Goal: Complete application form

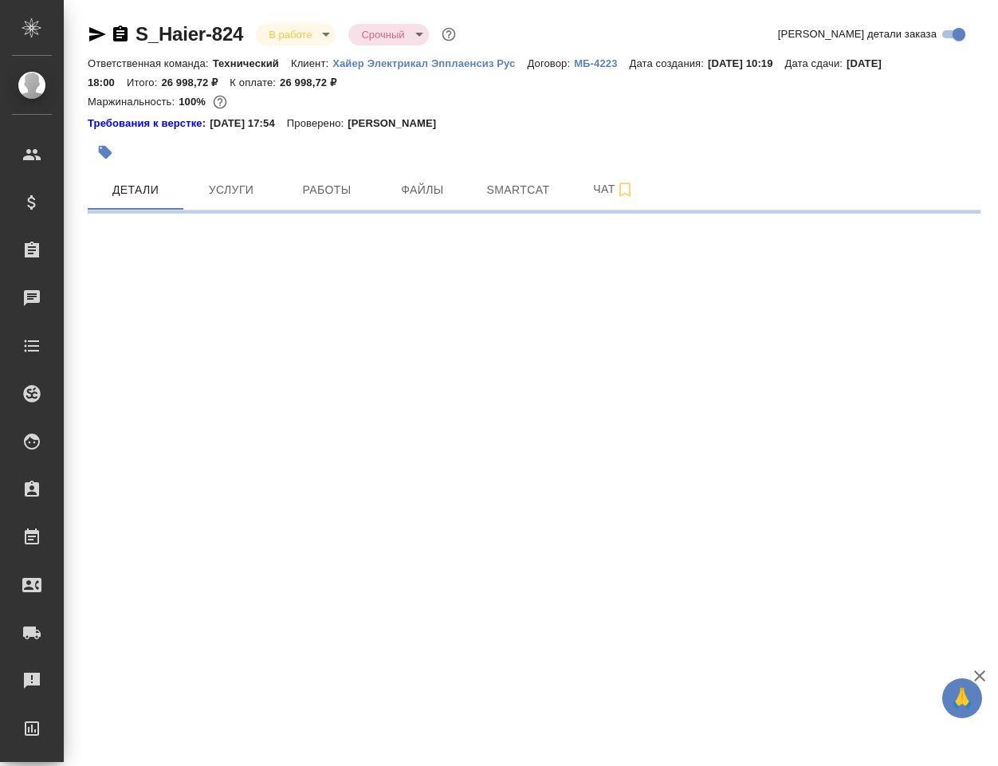
select select "RU"
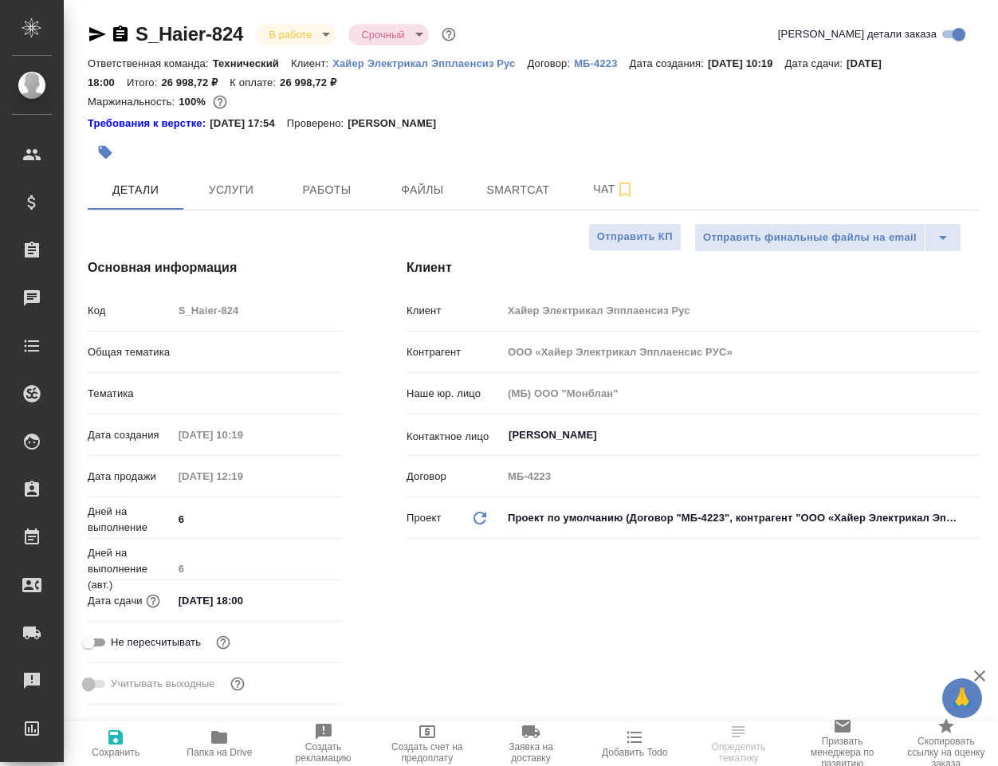
type textarea "x"
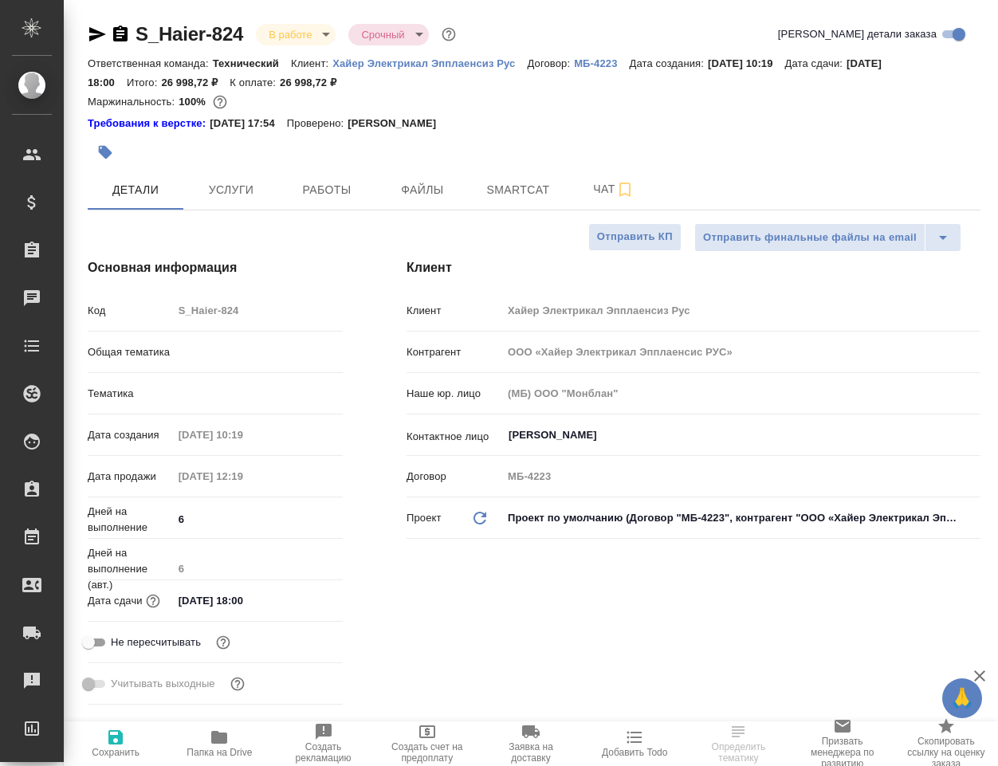
type textarea "x"
type input "Технический"
type input "[PERSON_NAME]"
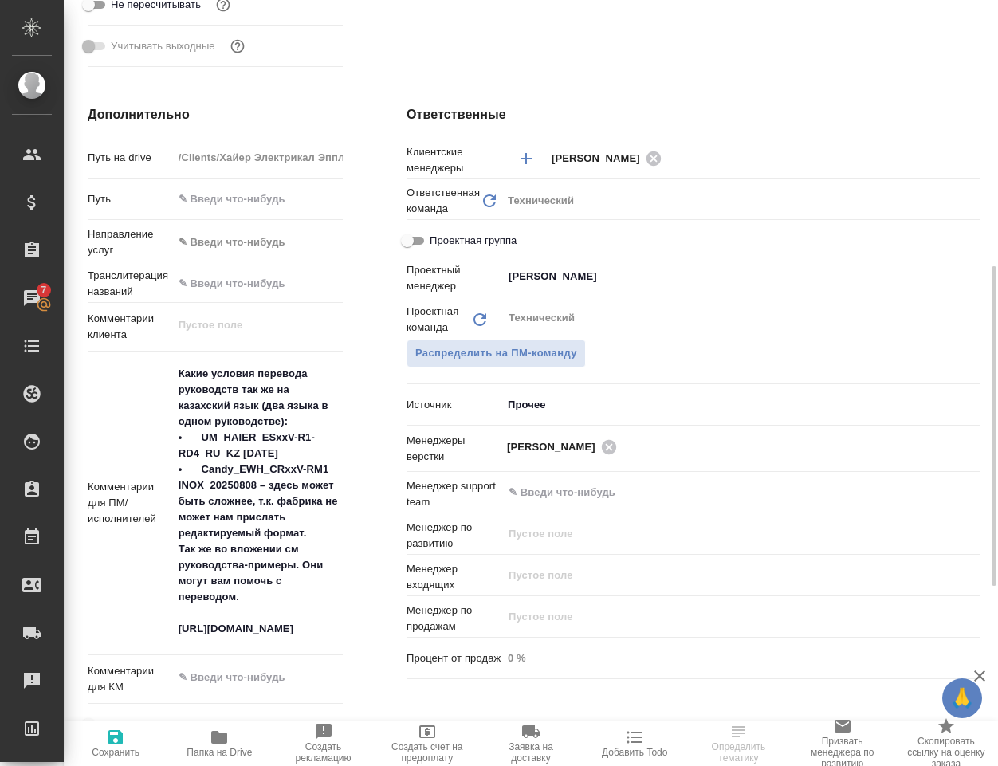
scroll to position [718, 0]
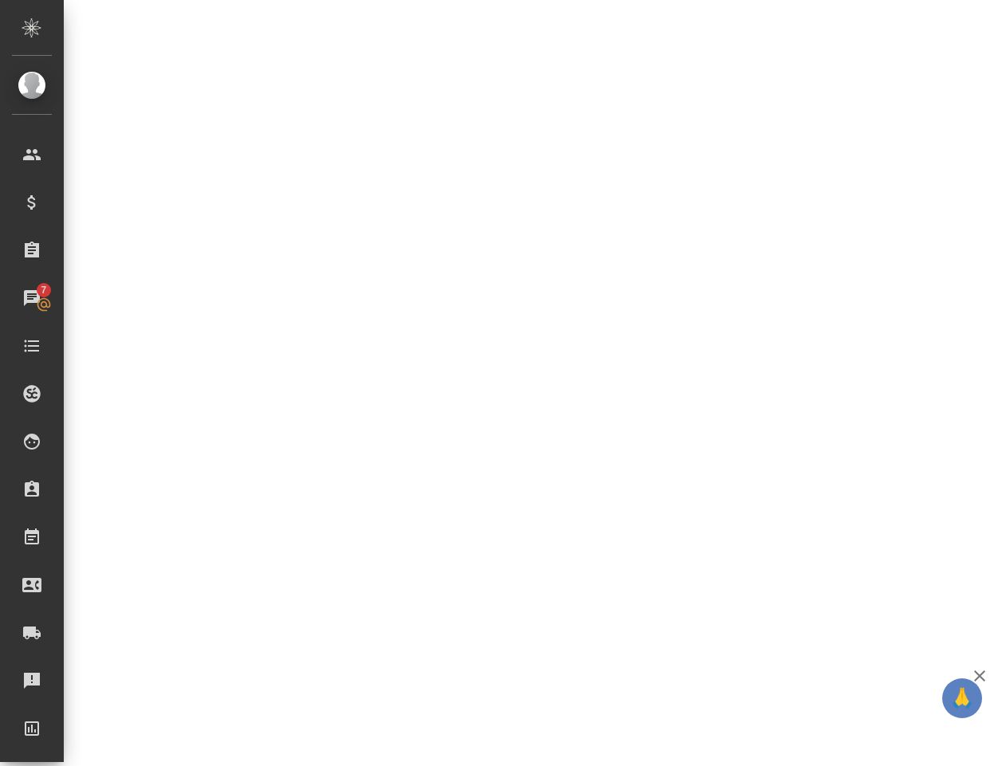
select select "RU"
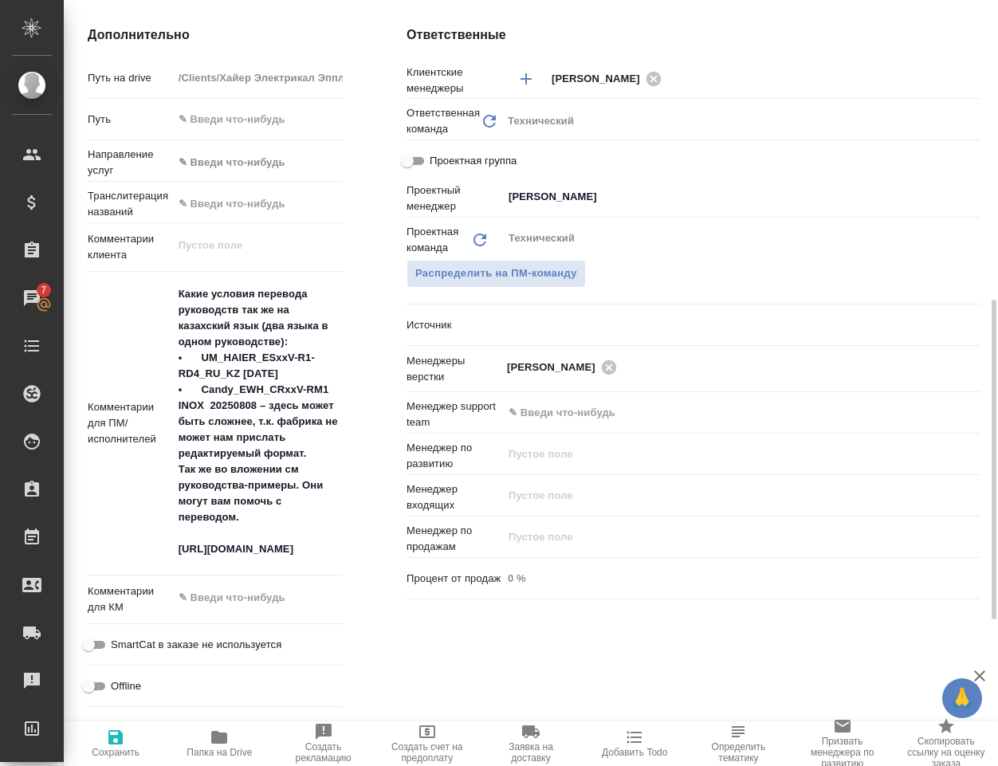
type textarea "x"
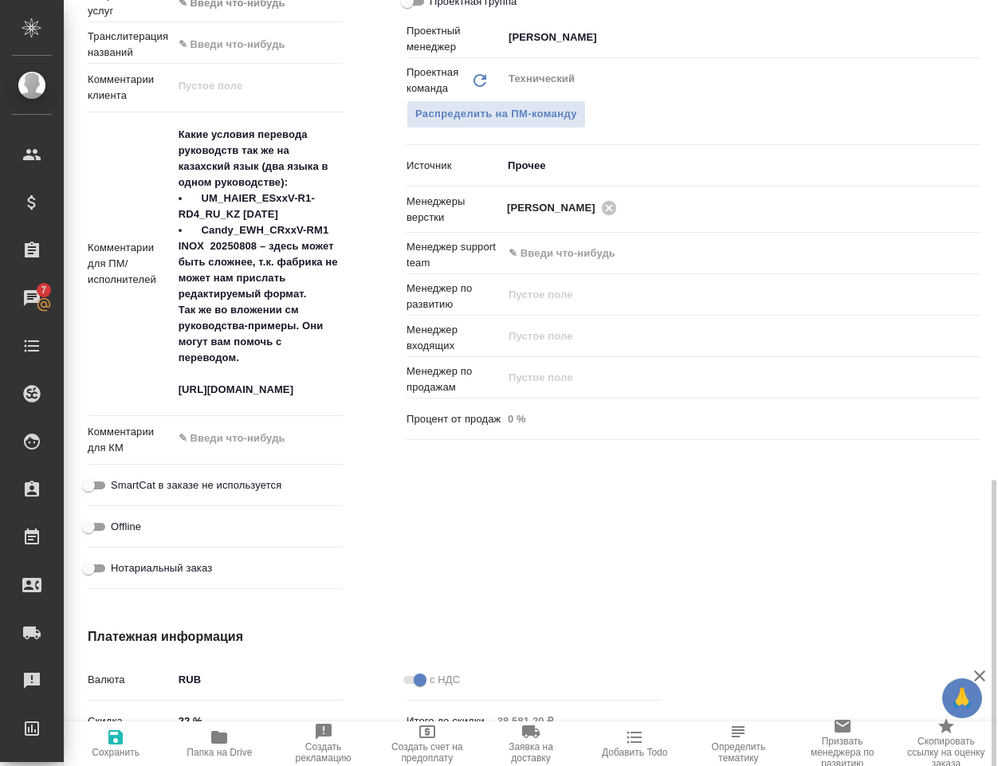
scroll to position [957, 0]
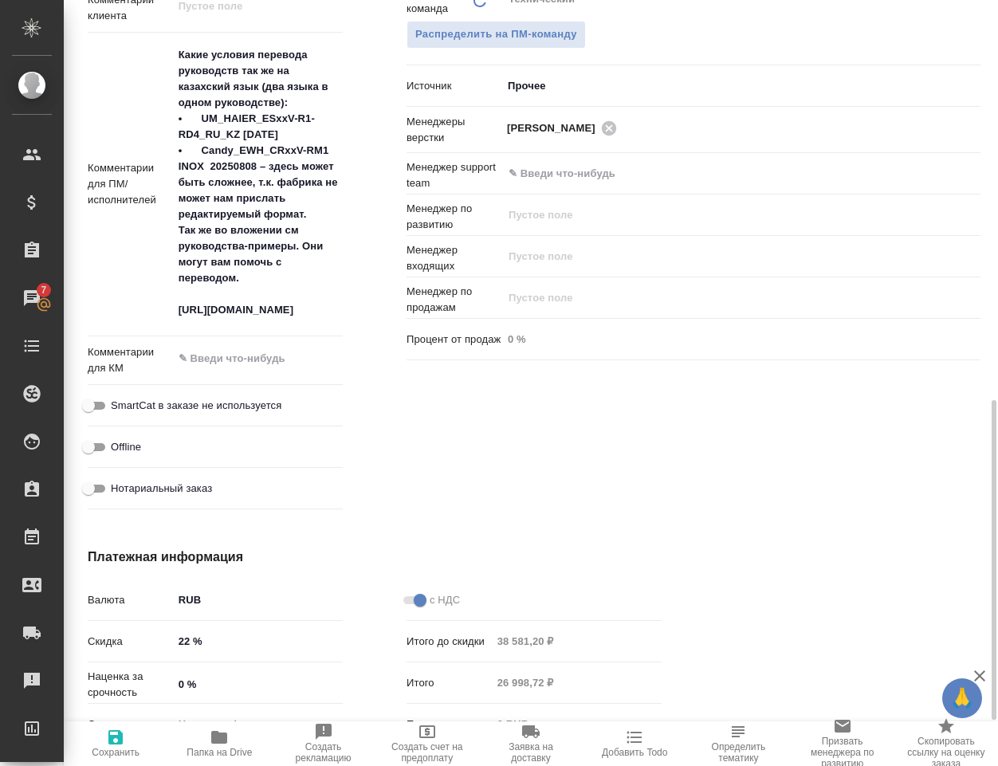
click at [216, 742] on icon "button" at bounding box center [219, 737] width 16 height 13
type textarea "x"
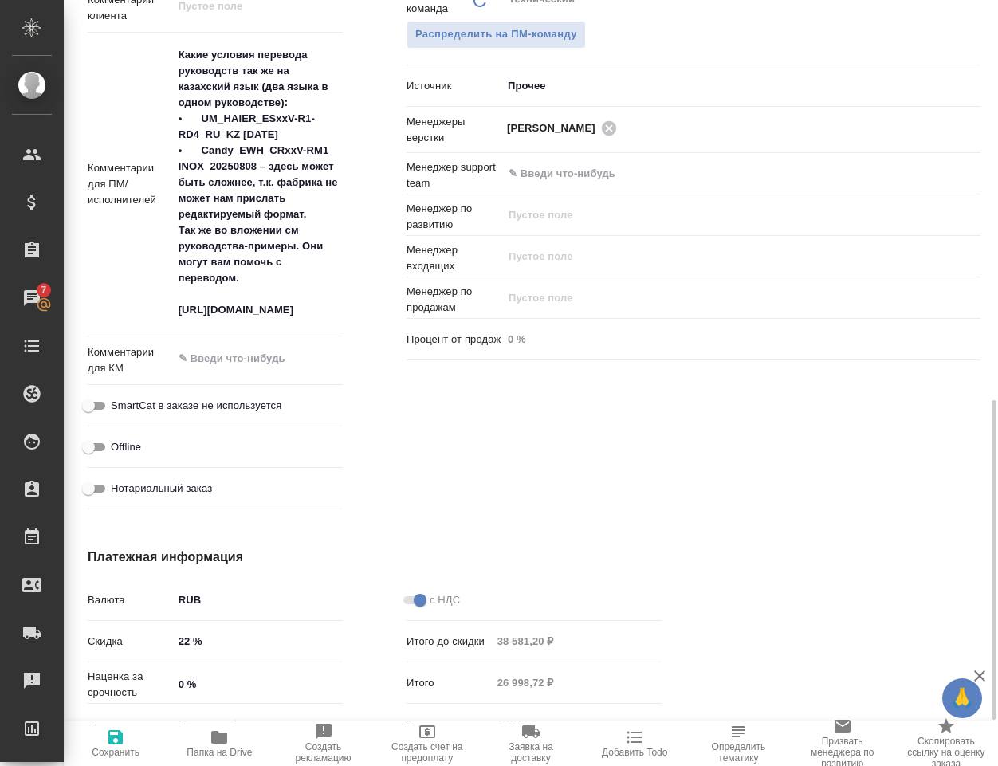
type textarea "x"
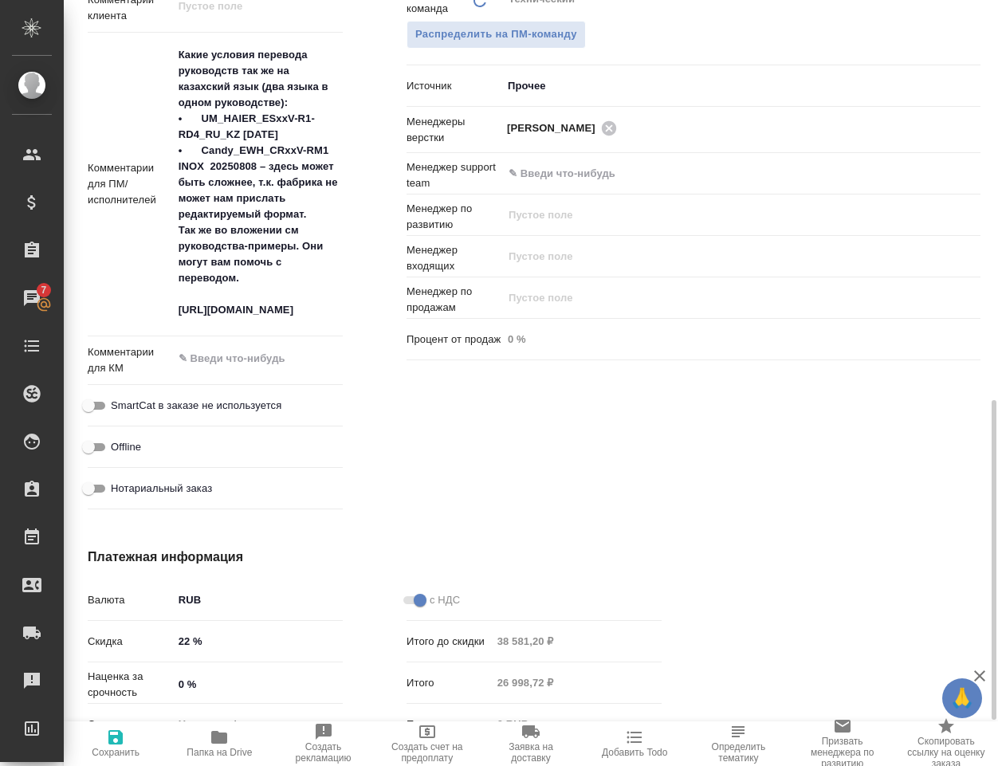
type textarea "x"
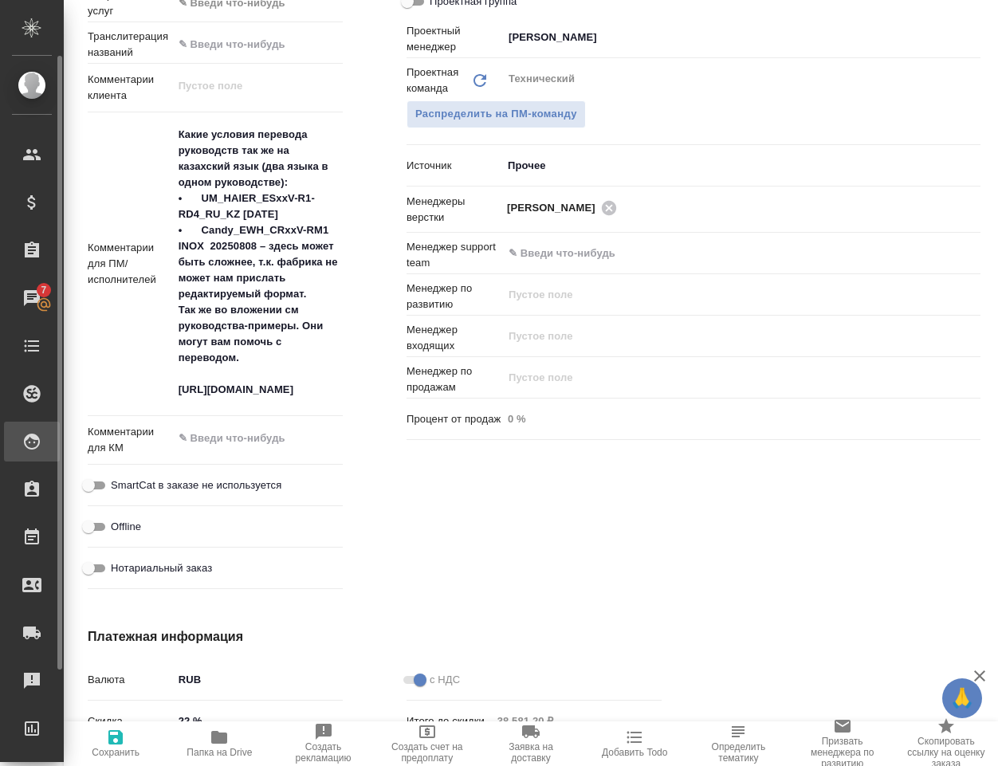
type textarea "x"
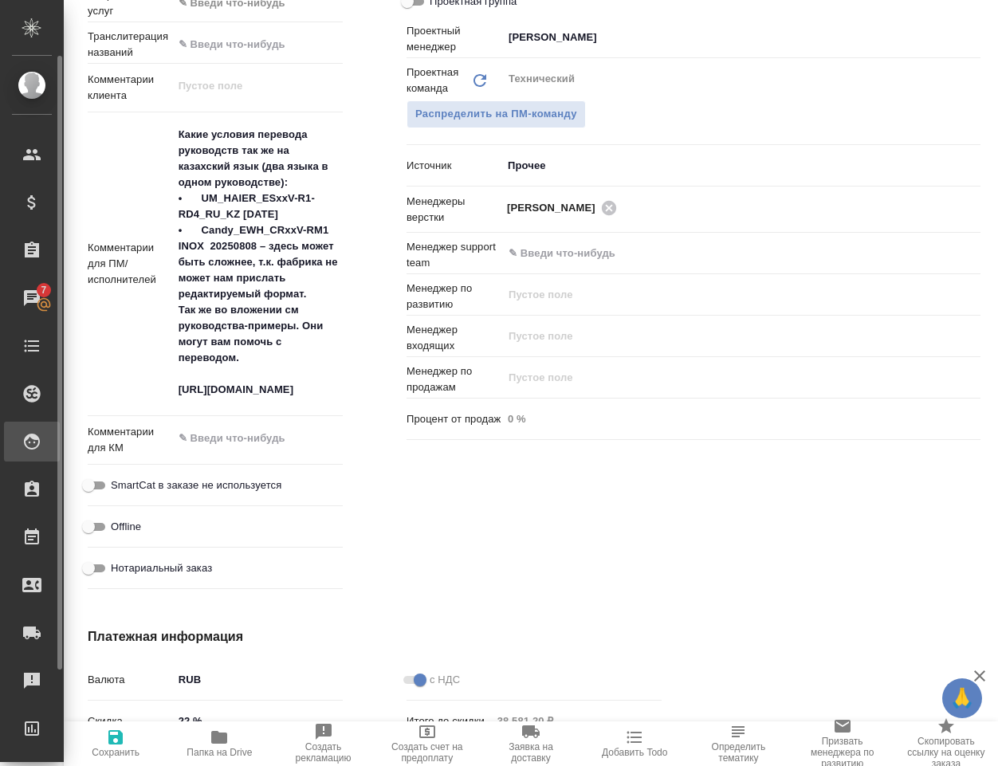
type textarea "x"
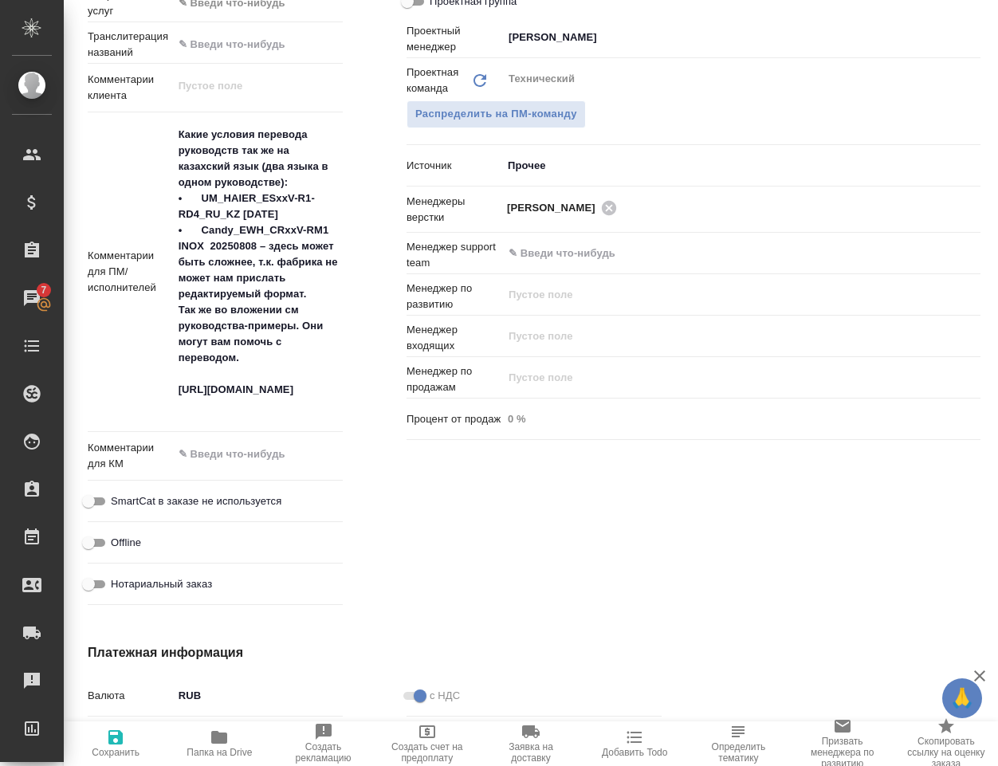
type textarea "x"
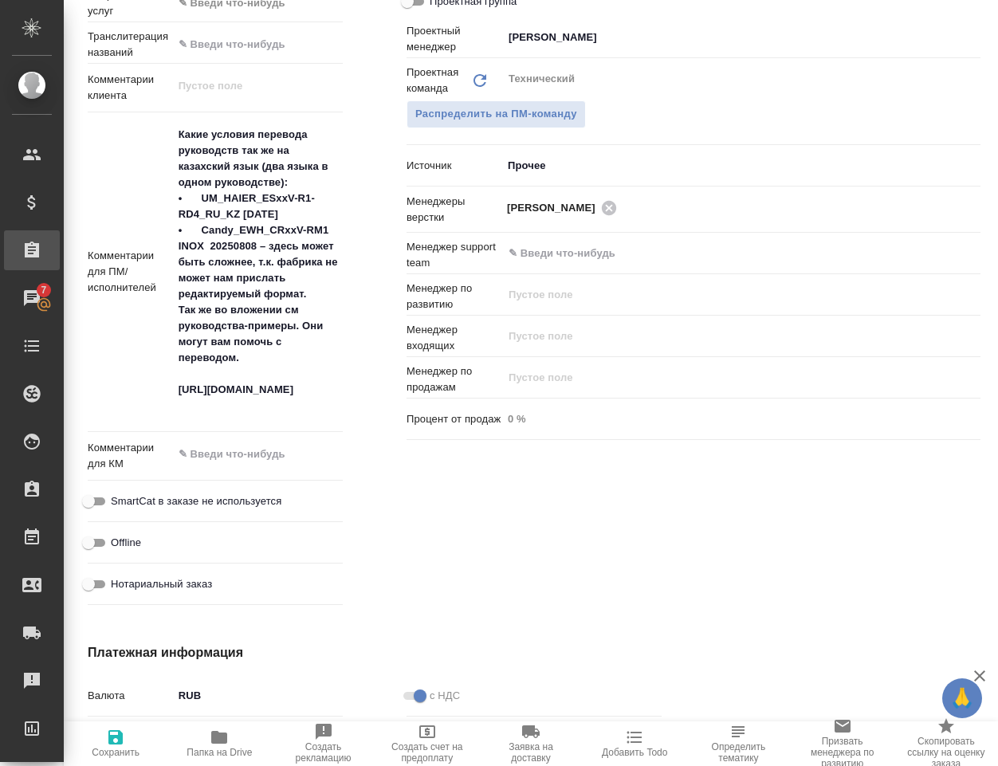
type textarea "x"
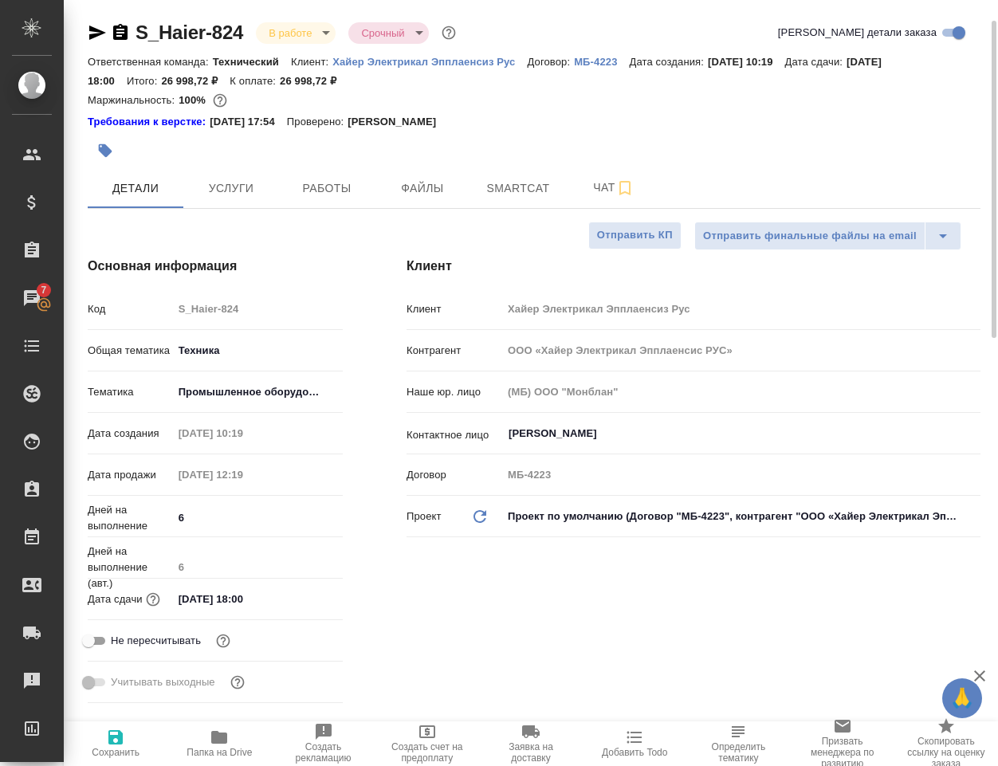
scroll to position [0, 0]
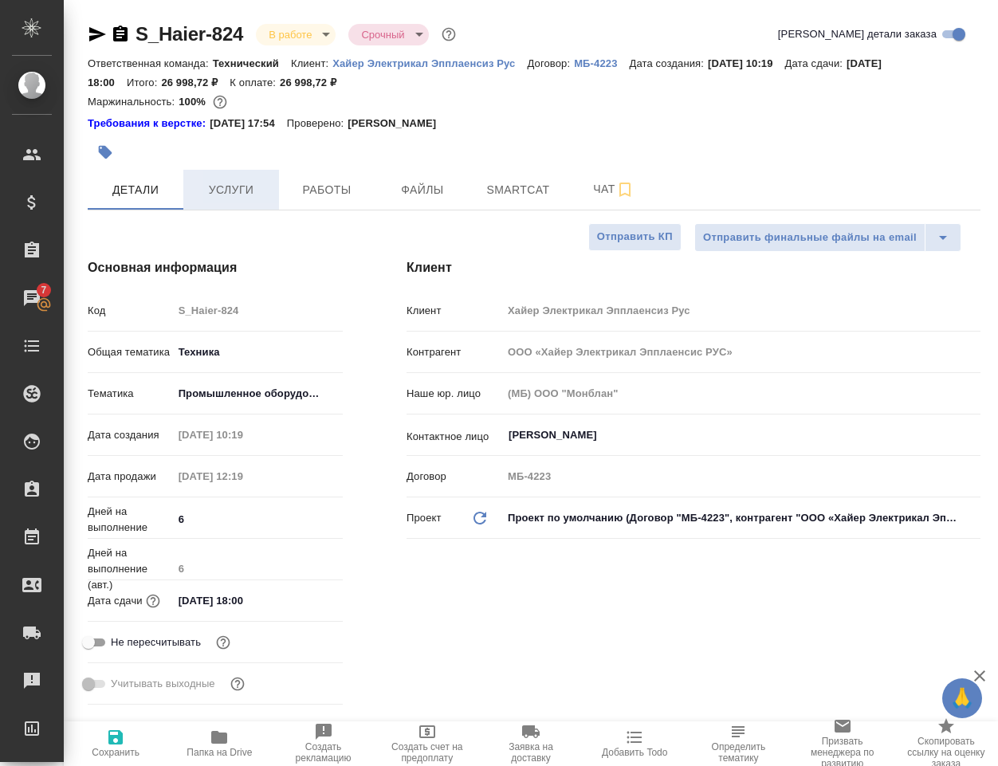
click at [230, 183] on span "Услуги" at bounding box center [231, 190] width 77 height 20
